Goal: Find contact information

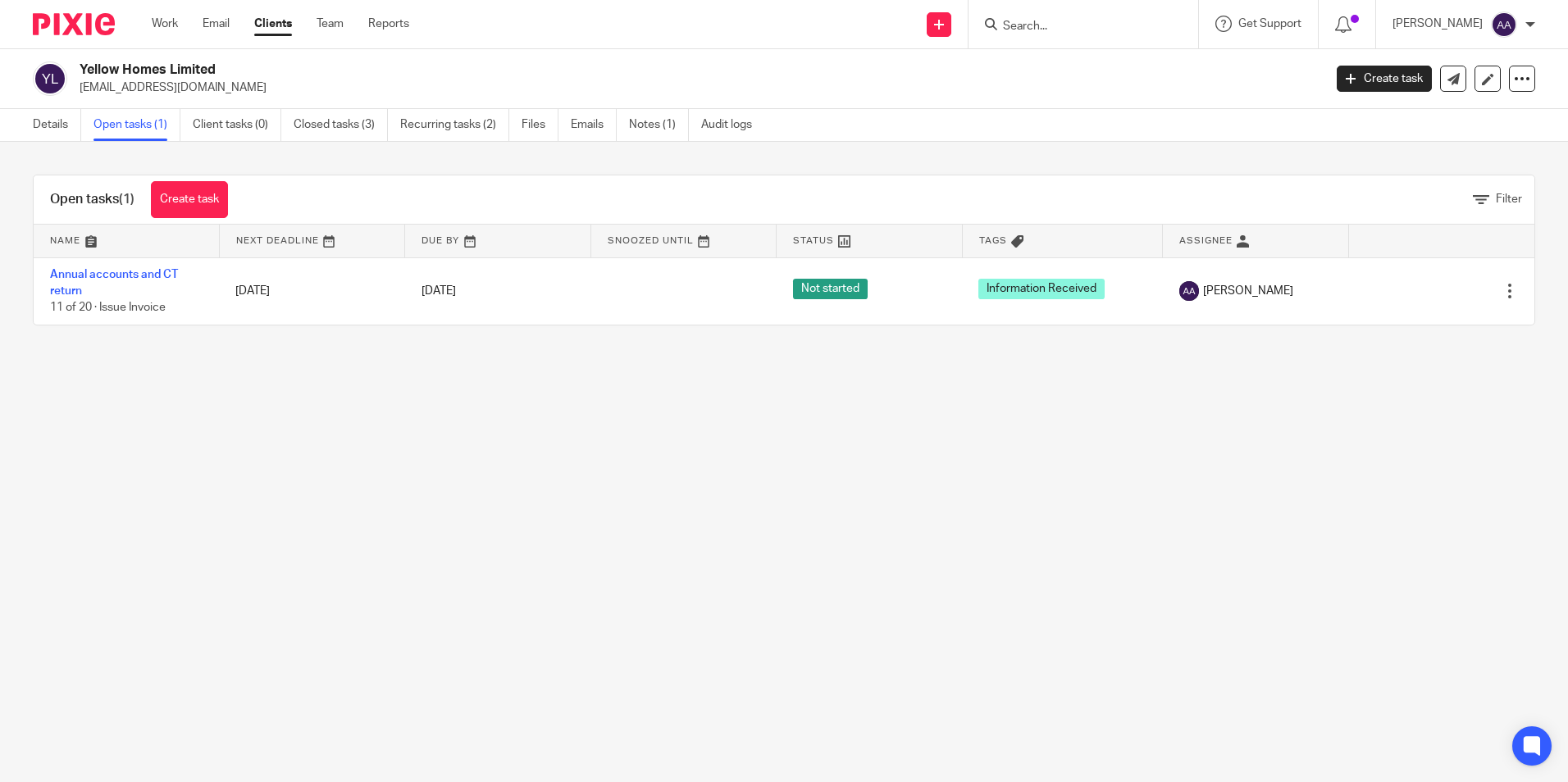
click at [1111, 23] on input "Search" at bounding box center [1075, 27] width 147 height 15
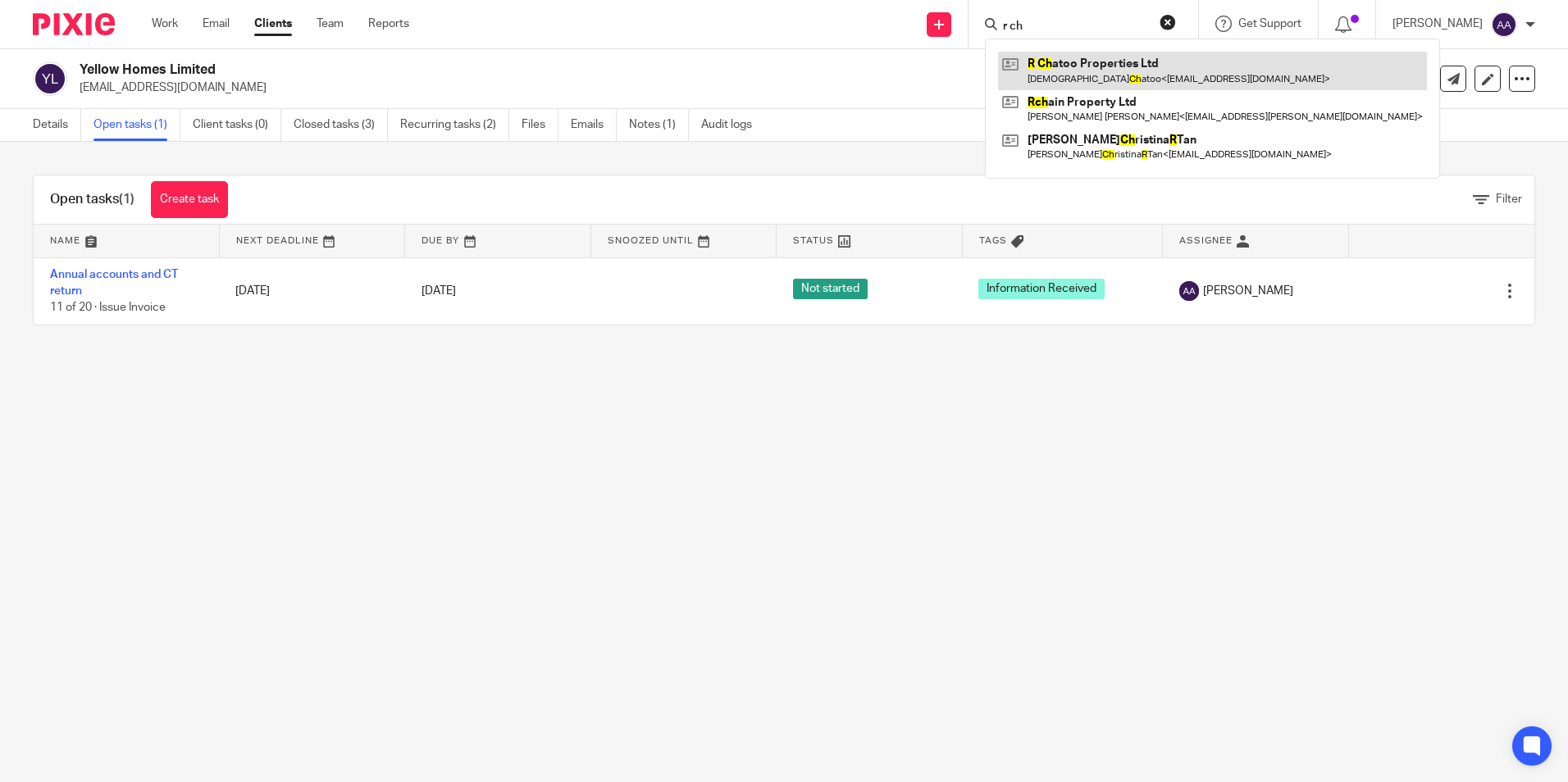
type input "r ch"
click at [1060, 76] on link at bounding box center [1212, 70] width 429 height 38
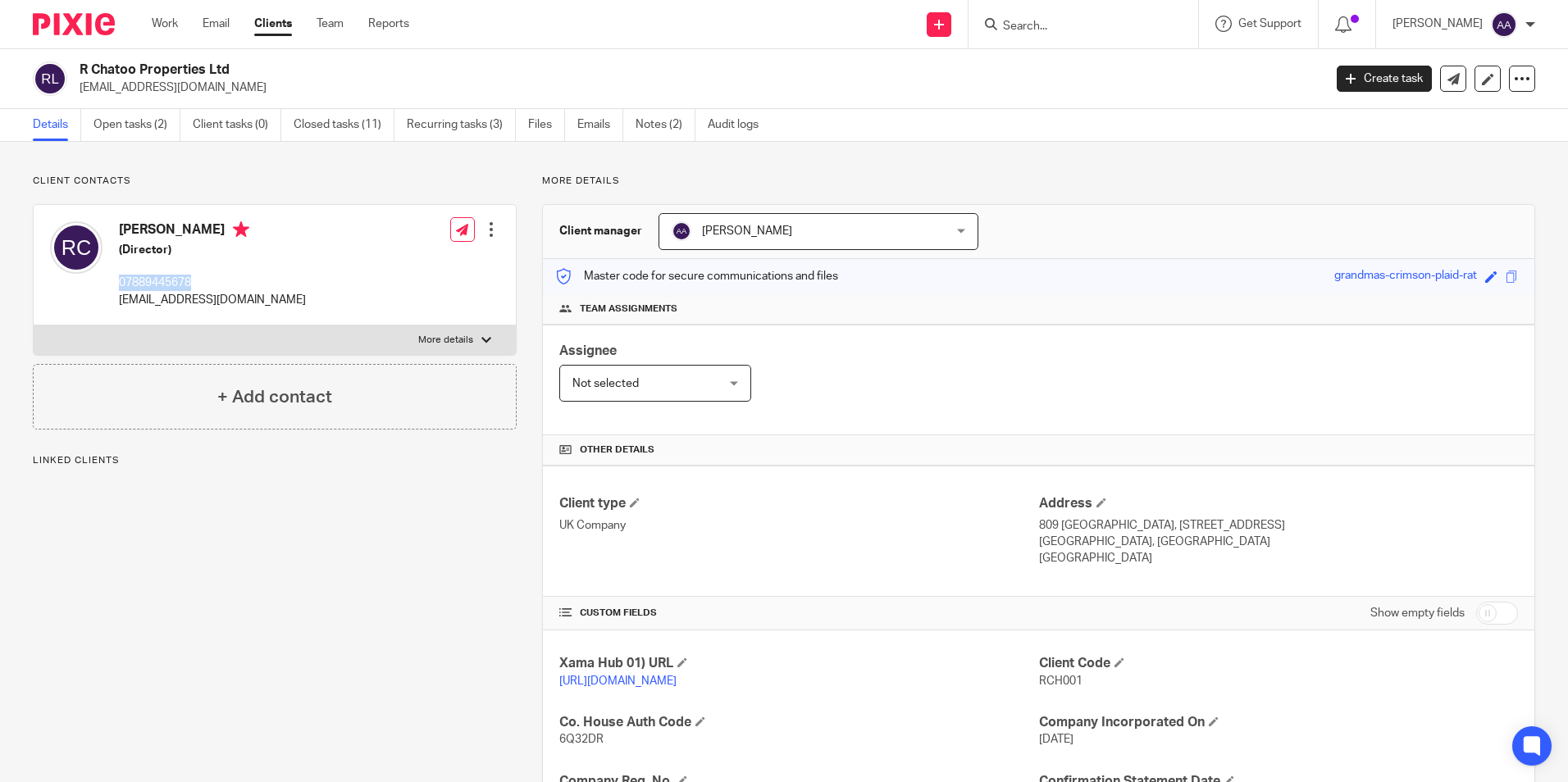
drag, startPoint x: 204, startPoint y: 277, endPoint x: 116, endPoint y: 287, distance: 88.6
click at [116, 287] on div "[PERSON_NAME] (Director) 07889445678 [EMAIL_ADDRESS][DOMAIN_NAME]" at bounding box center [178, 265] width 255 height 103
copy p "07889445678"
